Goal: Check status: Check status

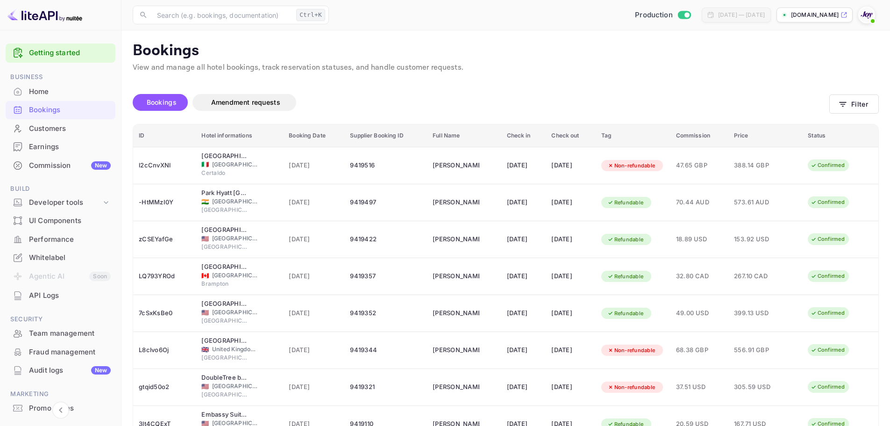
click at [78, 114] on div "Bookings" at bounding box center [70, 110] width 82 height 11
click at [75, 113] on div "Bookings" at bounding box center [70, 110] width 82 height 11
click at [862, 107] on button "Filter" at bounding box center [854, 103] width 50 height 19
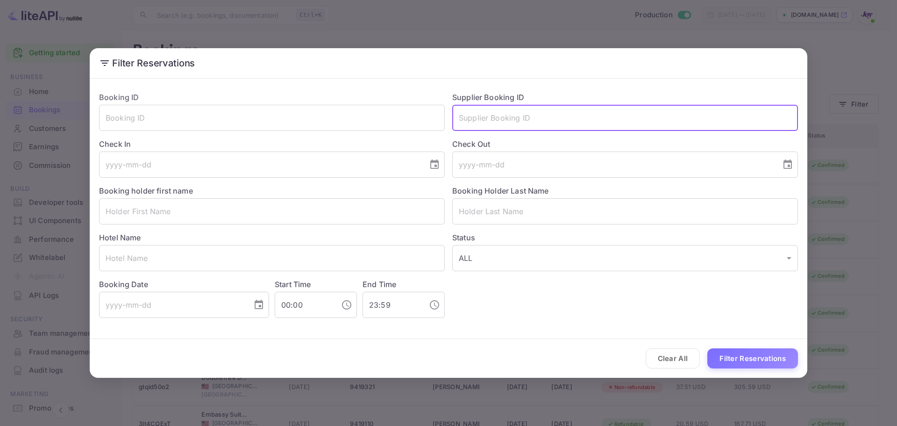
click at [549, 124] on input "text" at bounding box center [625, 118] width 346 height 26
paste input "9384118"
type input "9384118"
click at [750, 367] on button "Filter Reservations" at bounding box center [752, 358] width 91 height 20
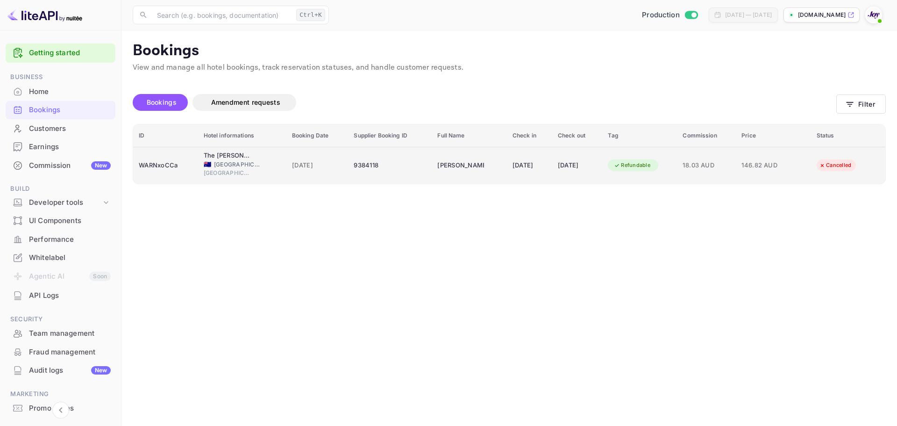
click at [163, 168] on div "WARNxoCCa" at bounding box center [166, 165] width 54 height 15
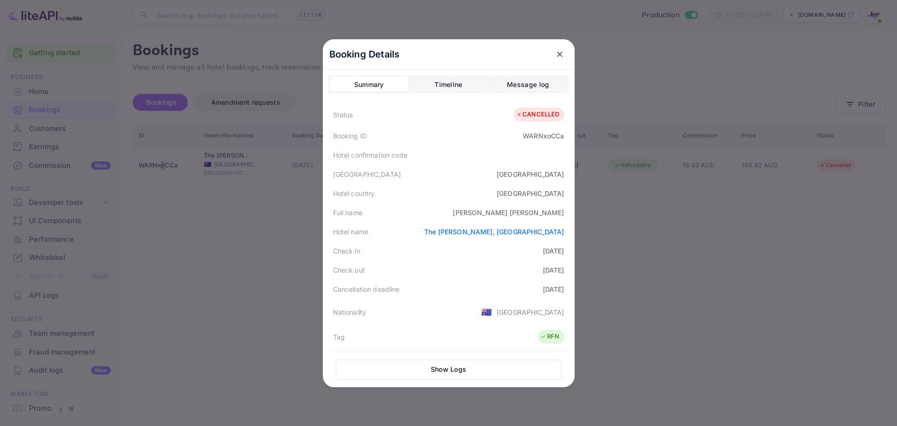
click at [557, 53] on icon "close" at bounding box center [559, 54] width 9 height 9
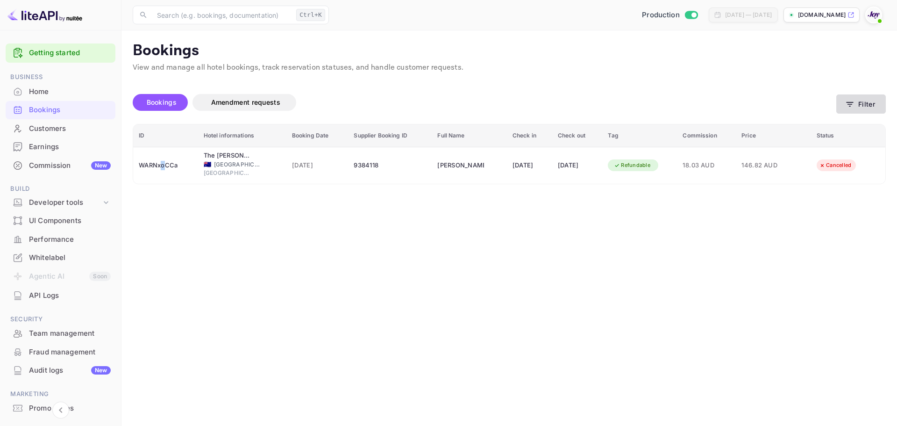
click at [855, 107] on button "Filter" at bounding box center [861, 103] width 50 height 19
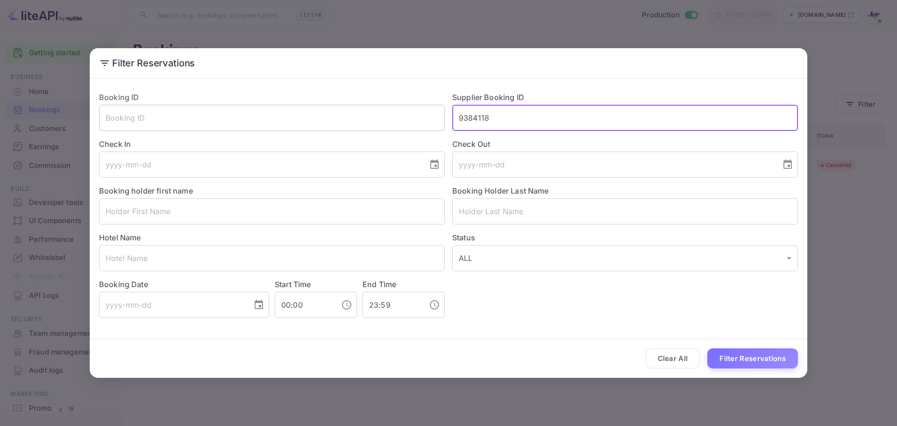
drag, startPoint x: 502, startPoint y: 121, endPoint x: 373, endPoint y: 121, distance: 128.5
click at [373, 121] on div "Booking ID ​ Supplier Booking ID 9384118 ​ Check In ​ Check Out ​ Booking holde…" at bounding box center [445, 201] width 706 height 234
paste input "6819"
type input "9368198"
click at [763, 354] on button "Filter Reservations" at bounding box center [752, 358] width 91 height 20
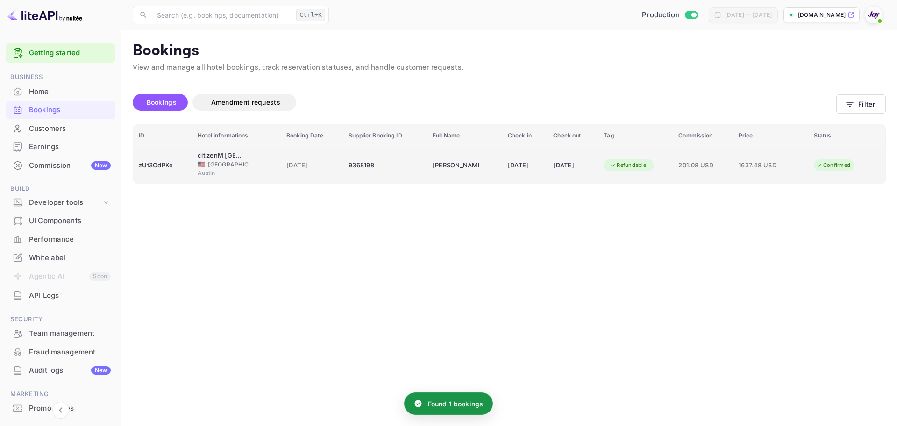
click at [156, 171] on div "zUt3OdPKe" at bounding box center [163, 165] width 48 height 15
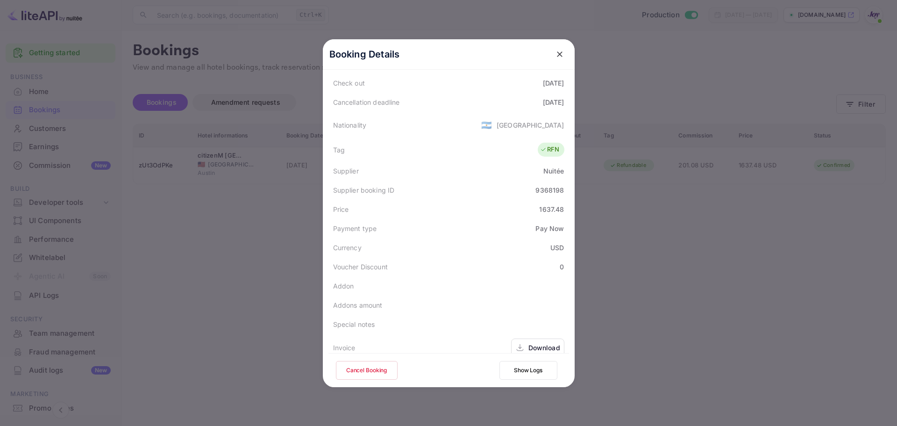
scroll to position [227, 0]
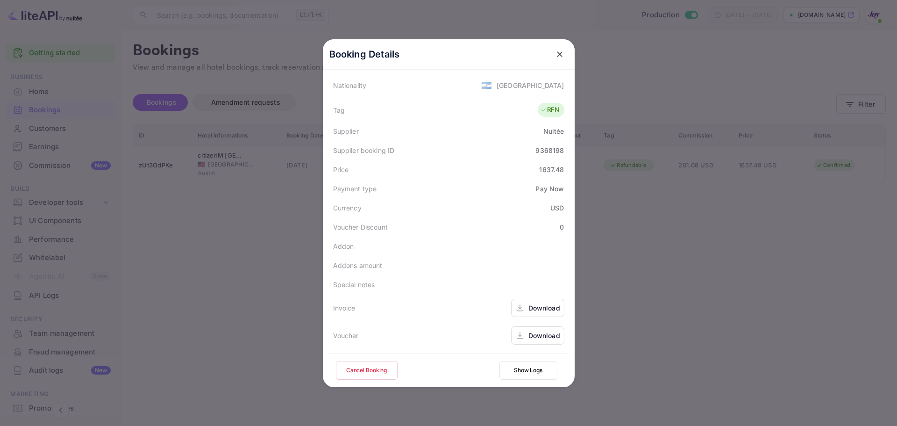
click at [547, 338] on div "Download" at bounding box center [544, 335] width 32 height 10
click at [557, 52] on icon "close" at bounding box center [560, 54] width 6 height 6
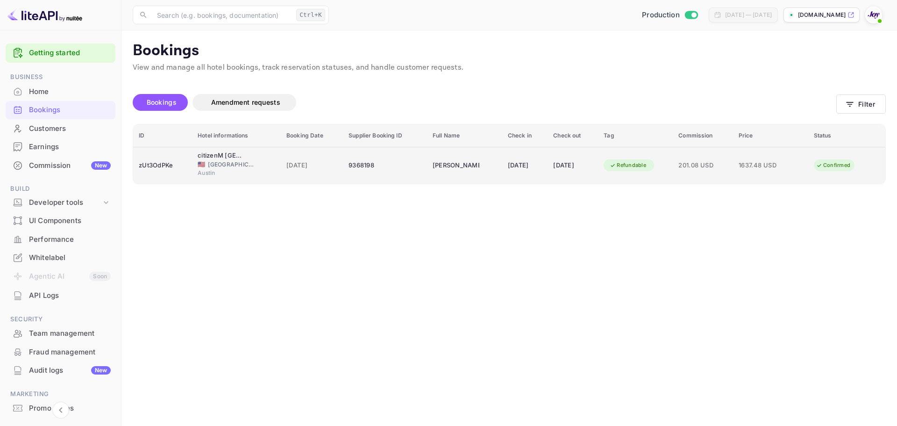
click at [264, 169] on div "Austin" at bounding box center [237, 174] width 78 height 11
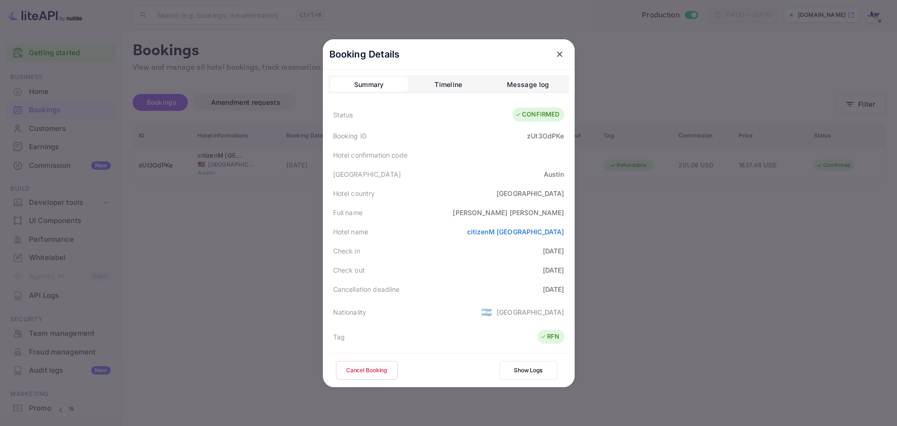
click at [713, 332] on div at bounding box center [448, 213] width 897 height 426
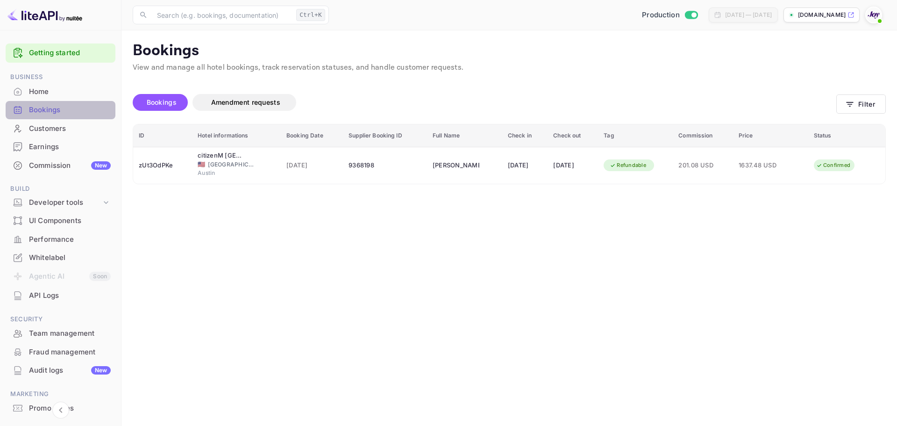
click at [63, 107] on div "Bookings" at bounding box center [70, 110] width 82 height 11
click at [858, 112] on button "Filter" at bounding box center [861, 103] width 50 height 19
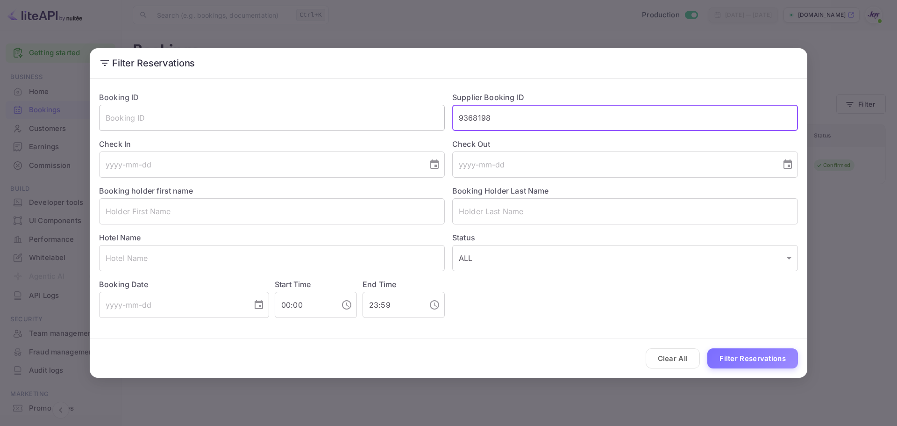
drag, startPoint x: 512, startPoint y: 118, endPoint x: 396, endPoint y: 113, distance: 116.0
click at [396, 113] on div "Booking ID ​ Supplier Booking ID 9368198 ​ Check In ​ Check Out ​ Booking holde…" at bounding box center [445, 201] width 706 height 234
paste input "296715"
type input "9296715"
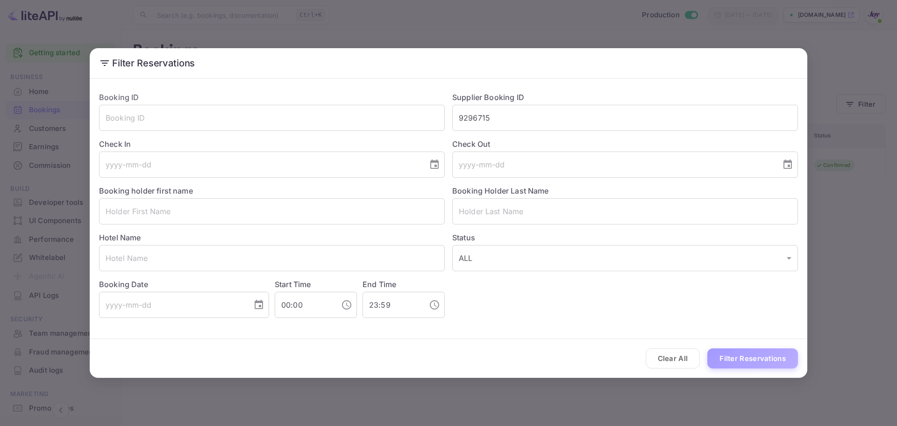
click at [752, 350] on button "Filter Reservations" at bounding box center [752, 358] width 91 height 20
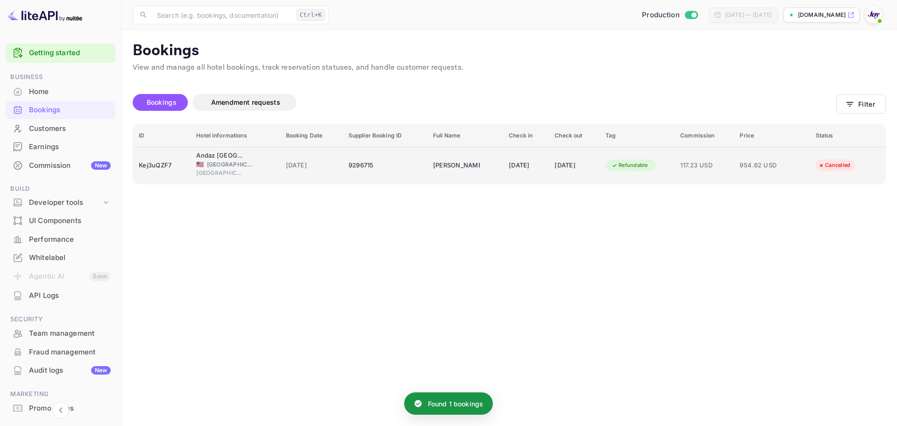
click at [173, 176] on td "Kej3uQZF7" at bounding box center [161, 165] width 57 height 37
